Goal: Complete application form

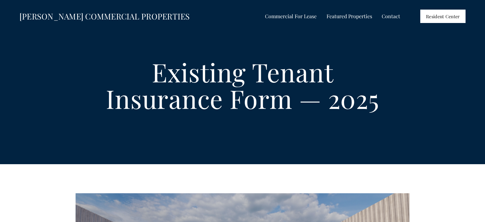
select select "US"
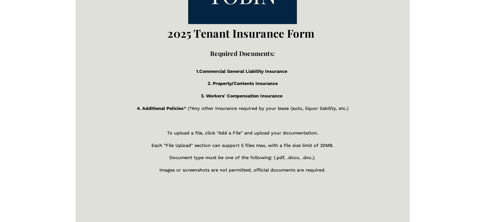
scroll to position [702, 0]
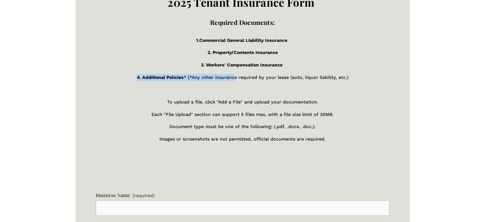
drag, startPoint x: 284, startPoint y: 70, endPoint x: 235, endPoint y: 74, distance: 49.9
click at [235, 74] on div "2025 Tenant Insurance Form Required Documents: 1.Commercial General Liability I…" at bounding box center [243, 49] width 294 height 214
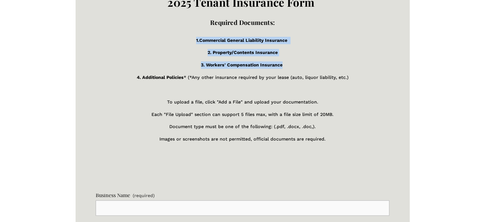
drag, startPoint x: 283, startPoint y: 70, endPoint x: 195, endPoint y: 48, distance: 90.7
click at [195, 48] on div "2025 Tenant Insurance Form Required Documents: 1.Commercial General Liability I…" at bounding box center [243, 49] width 294 height 214
copy div "1.Commercial General Liability Insurance 2. Property/Contents Insurance 3. Work…"
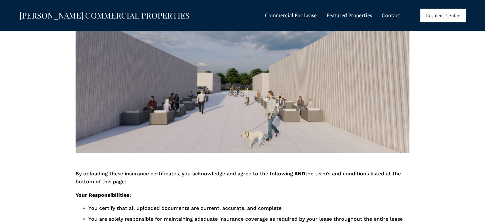
scroll to position [191, 0]
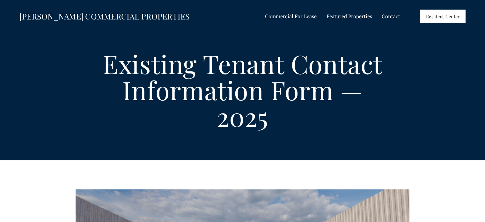
select select "US"
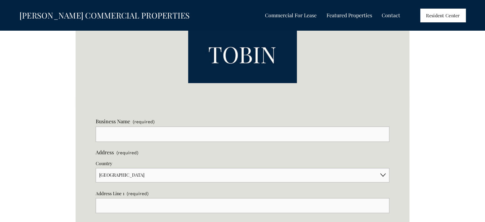
scroll to position [409, 0]
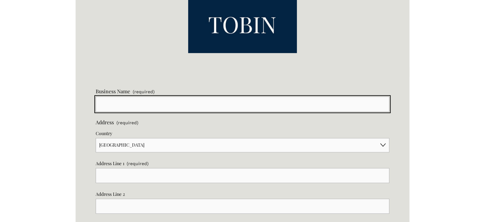
click at [136, 110] on input "Business Name (required)" at bounding box center [243, 103] width 294 height 15
type input "Eagle's HVAC"
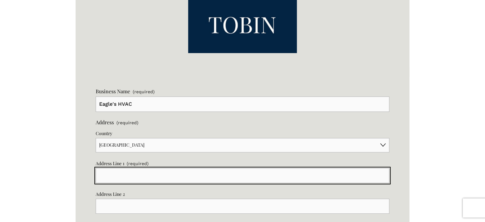
type input "[STREET_ADDRESS]"
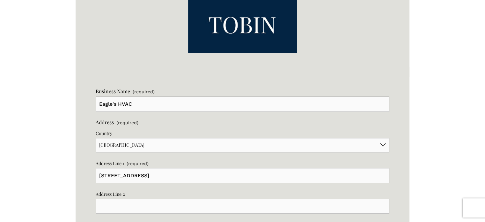
type input "[GEOGRAPHIC_DATA]"
type input "[US_STATE]"
type input "72751"
type input "[PERSON_NAME]"
type input "Eagle"
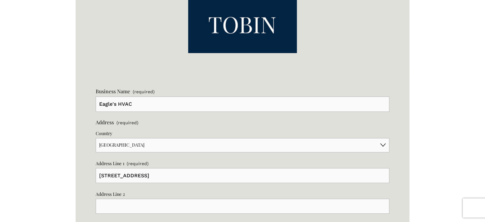
type input "[EMAIL_ADDRESS][DOMAIN_NAME]"
type input "[PHONE_NUMBER]"
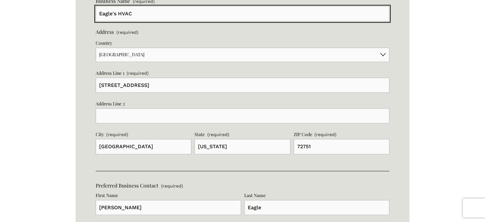
scroll to position [531, 0]
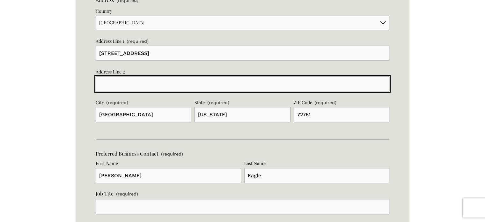
click at [104, 87] on input "Address Line 2" at bounding box center [243, 83] width 294 height 15
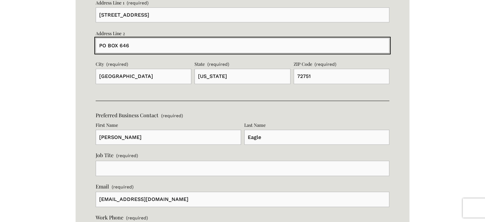
scroll to position [594, 0]
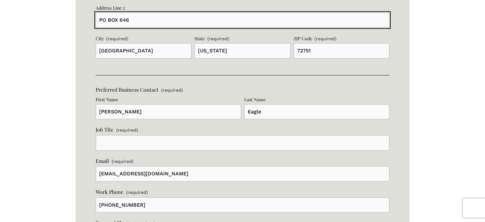
type input "PO BOX 646"
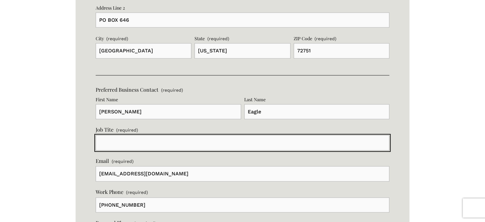
click at [134, 149] on input "Job Tite (required)" at bounding box center [243, 142] width 294 height 15
type input "O"
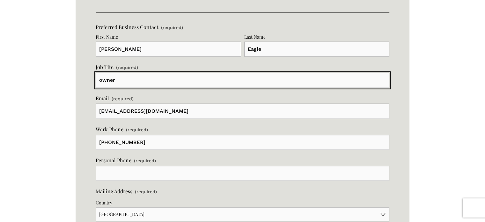
scroll to position [658, 0]
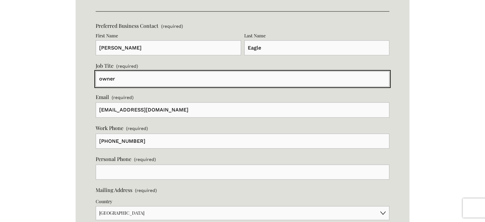
type input "owner"
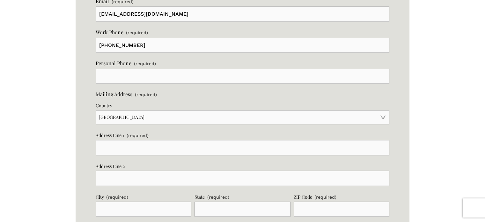
scroll to position [722, 0]
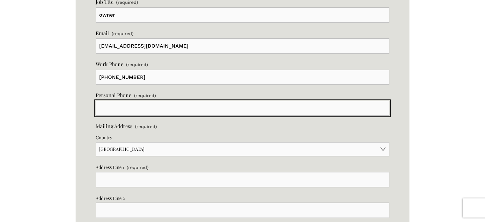
click at [114, 113] on input "text" at bounding box center [243, 107] width 294 height 15
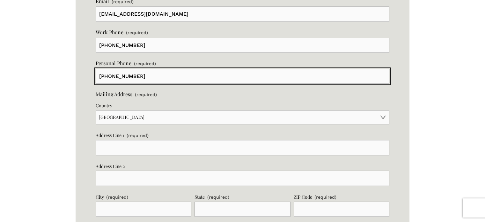
scroll to position [754, 0]
type input "[PHONE_NUMBER]"
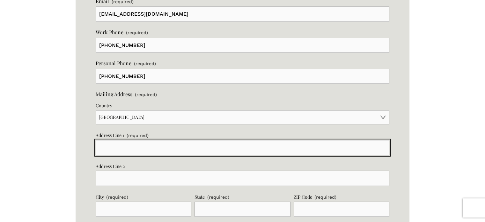
click at [115, 151] on input "Address Line 1 (required)" at bounding box center [243, 147] width 294 height 15
type input "[STREET_ADDRESS]"
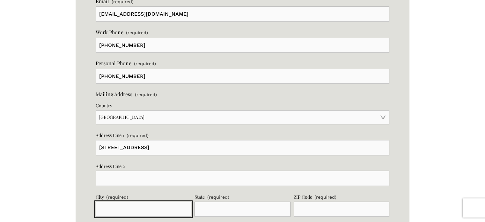
type input "[GEOGRAPHIC_DATA]"
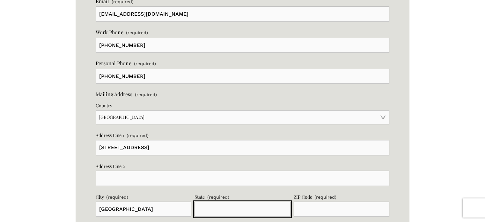
type input "[US_STATE]"
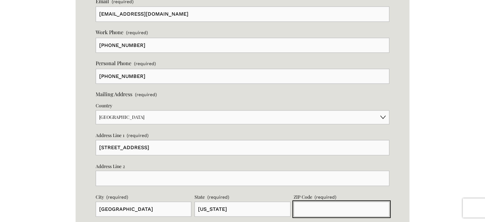
type input "72751"
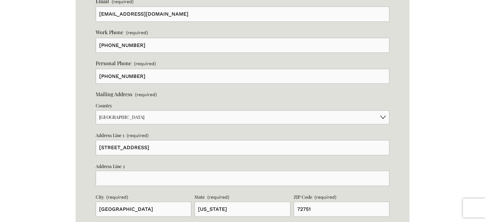
type input "[PERSON_NAME]"
type input "Eagle"
type input "[EMAIL_ADDRESS][DOMAIN_NAME]"
type input "[PHONE_NUMBER]"
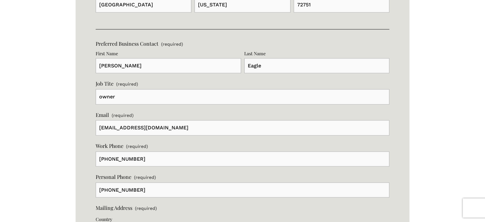
scroll to position [656, 0]
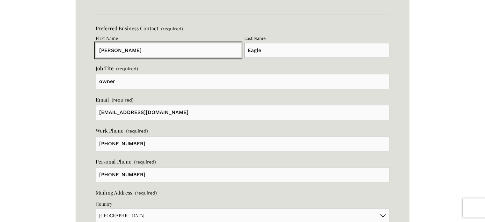
drag, startPoint x: 114, startPoint y: 53, endPoint x: 96, endPoint y: 55, distance: 17.9
click at [96, 55] on input "[PERSON_NAME]" at bounding box center [168, 50] width 145 height 15
type input "[PERSON_NAME]"
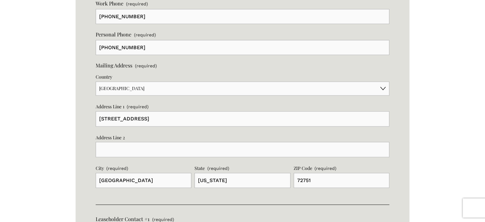
scroll to position [783, 0]
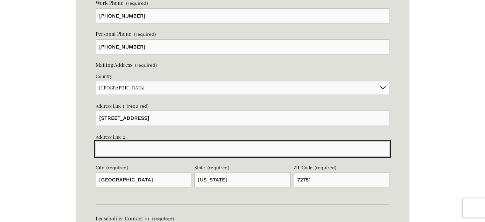
click at [138, 148] on input "Address Line 2" at bounding box center [243, 148] width 294 height 15
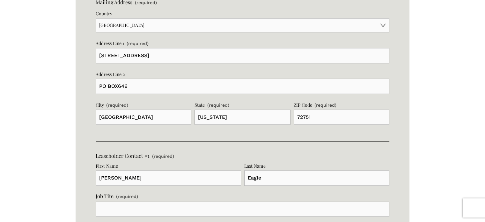
scroll to position [847, 0]
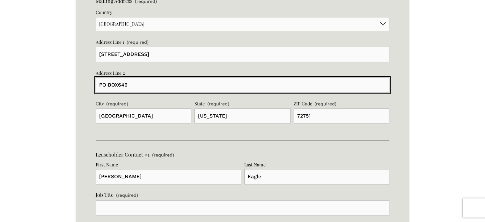
click at [119, 87] on input "PO BOX646" at bounding box center [243, 84] width 294 height 15
type input "PO BOX 646"
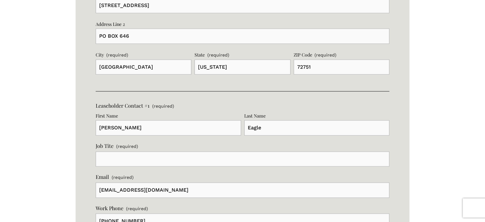
scroll to position [911, 0]
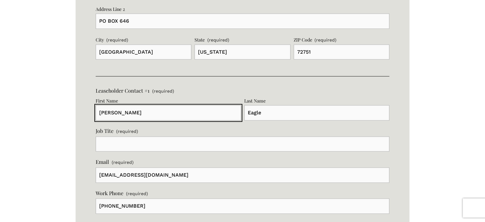
drag, startPoint x: 117, startPoint y: 115, endPoint x: 98, endPoint y: 119, distance: 18.8
click at [98, 119] on input "[PERSON_NAME]" at bounding box center [168, 112] width 145 height 15
type input "r"
type input "[PERSON_NAME]"
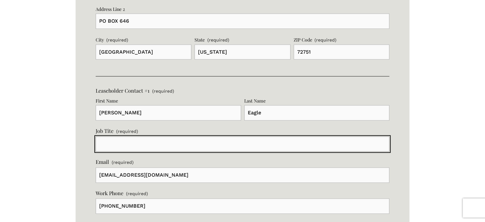
click at [103, 143] on input "Job Tite (required)" at bounding box center [243, 143] width 294 height 15
type input "owner"
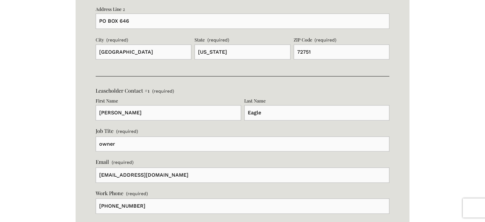
click at [88, 166] on div "Business Name (required) Eagle's HVAC Address (required) Country [GEOGRAPHIC_DA…" at bounding box center [243, 166] width 334 height 1202
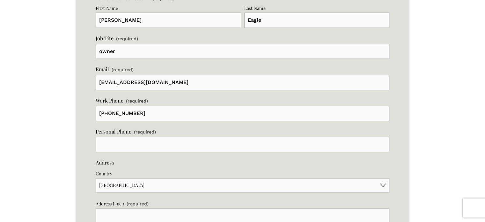
scroll to position [1006, 0]
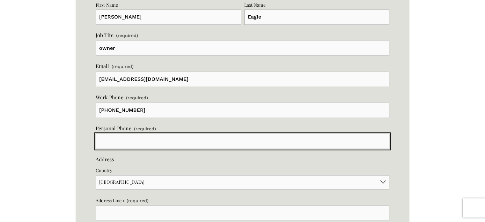
click at [111, 148] on input "text" at bounding box center [243, 140] width 294 height 15
type input "[PHONE_NUMBER]"
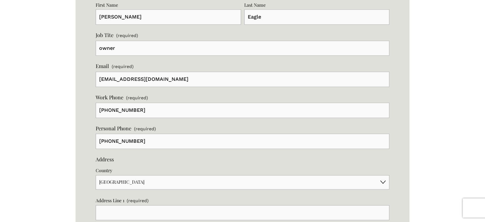
click at [91, 154] on div "Business Name (required) Eagle's HVAC Address (required) Country [GEOGRAPHIC_DA…" at bounding box center [243, 70] width 334 height 1202
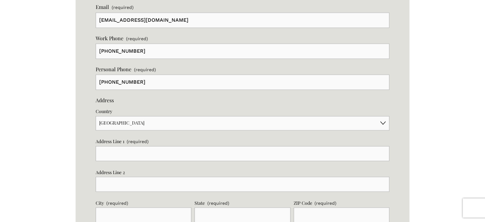
scroll to position [1070, 0]
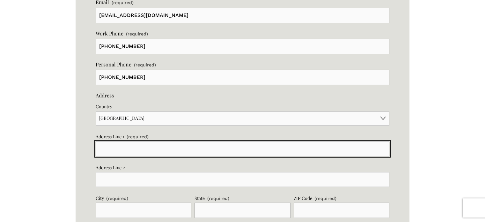
click at [107, 145] on input "Address Line 1 (required)" at bounding box center [243, 148] width 294 height 15
type input "[STREET_ADDRESS]"
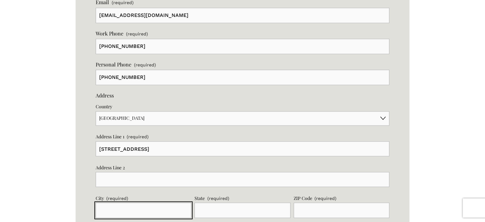
type input "[GEOGRAPHIC_DATA]"
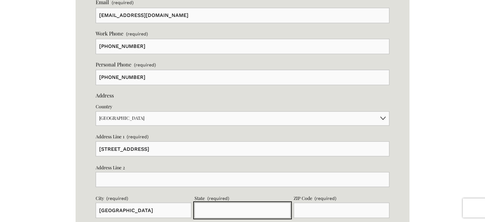
type input "[US_STATE]"
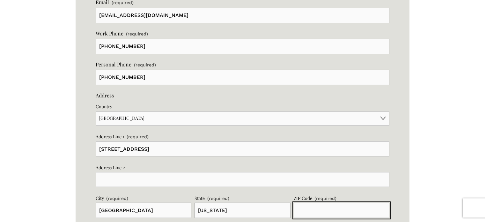
type input "72751"
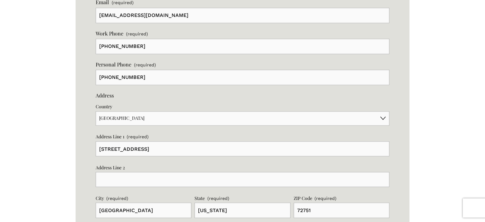
type input "[PERSON_NAME]"
type input "Eagle"
type input "[EMAIL_ADDRESS][DOMAIN_NAME]"
type input "[PHONE_NUMBER]"
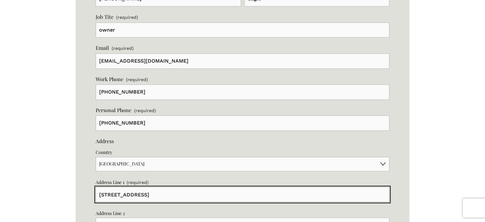
scroll to position [1068, 0]
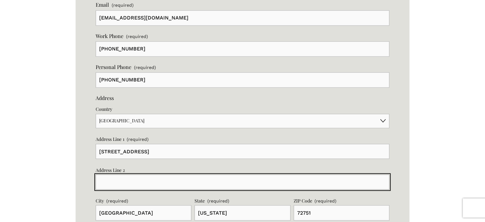
click at [119, 178] on input "Address Line 2" at bounding box center [243, 181] width 294 height 15
type input "p"
type input "PO BOX 646"
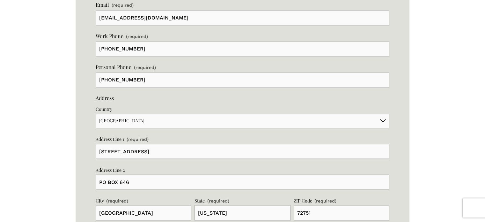
click at [86, 168] on div "Business Name (required) Eagle's HVAC Address (required) Country [GEOGRAPHIC_DA…" at bounding box center [243, 9] width 334 height 1202
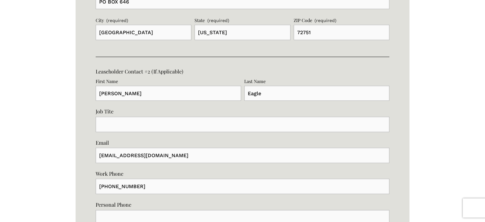
scroll to position [1259, 0]
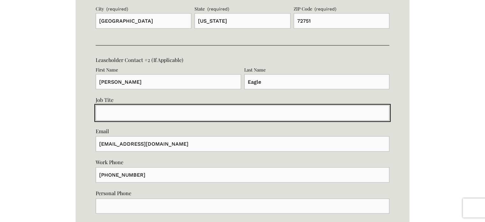
click at [142, 116] on input "Job Tite" at bounding box center [243, 112] width 294 height 15
type input "O"
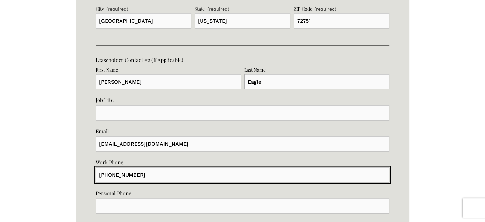
drag, startPoint x: 143, startPoint y: 174, endPoint x: 97, endPoint y: 179, distance: 46.5
click at [97, 179] on input "[PHONE_NUMBER]" at bounding box center [243, 174] width 294 height 15
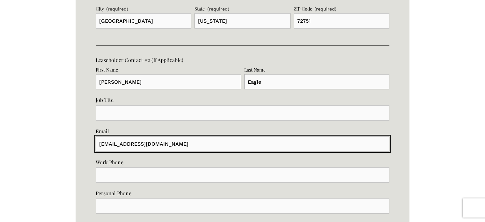
drag, startPoint x: 161, startPoint y: 145, endPoint x: 59, endPoint y: 149, distance: 102.1
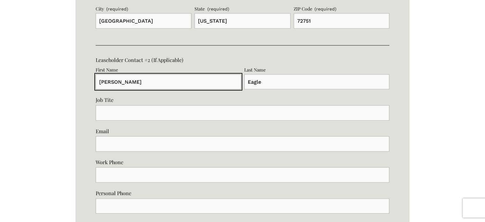
drag, startPoint x: 115, startPoint y: 83, endPoint x: 87, endPoint y: 85, distance: 27.8
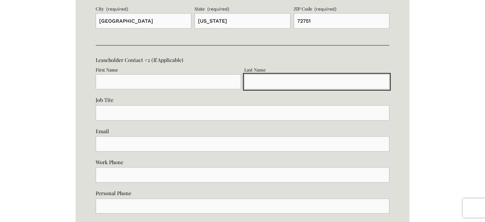
drag, startPoint x: 272, startPoint y: 82, endPoint x: 233, endPoint y: 88, distance: 38.7
click at [233, 88] on fieldset "Leaseholder Contact #2 (If Applicable) First Name Last Name" at bounding box center [243, 76] width 294 height 40
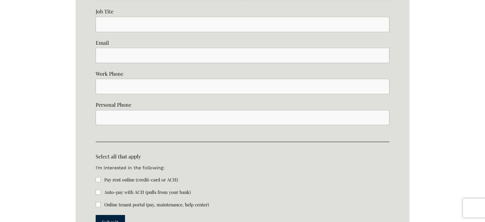
scroll to position [1387, 0]
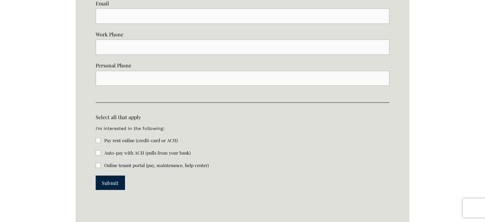
click at [107, 187] on button "Submit Submit" at bounding box center [110, 182] width 29 height 14
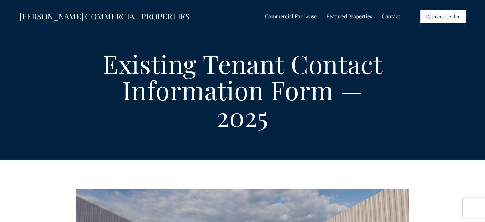
scroll to position [32, 0]
